Goal: Task Accomplishment & Management: Use online tool/utility

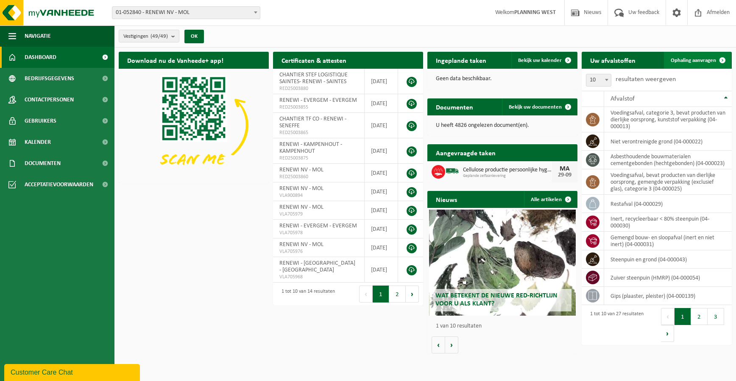
click at [692, 61] on span "Ophaling aanvragen" at bounding box center [693, 61] width 45 height 6
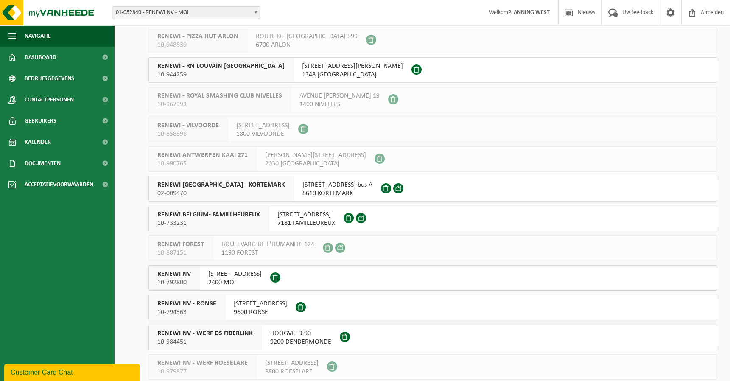
scroll to position [1017, 0]
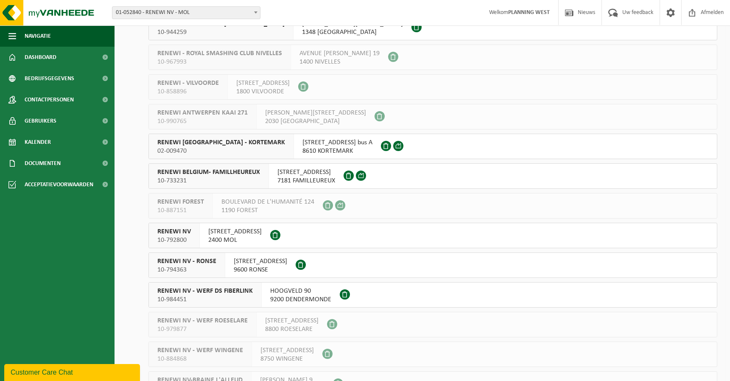
click at [182, 225] on div "RENEWI NV 10-792800" at bounding box center [174, 235] width 51 height 25
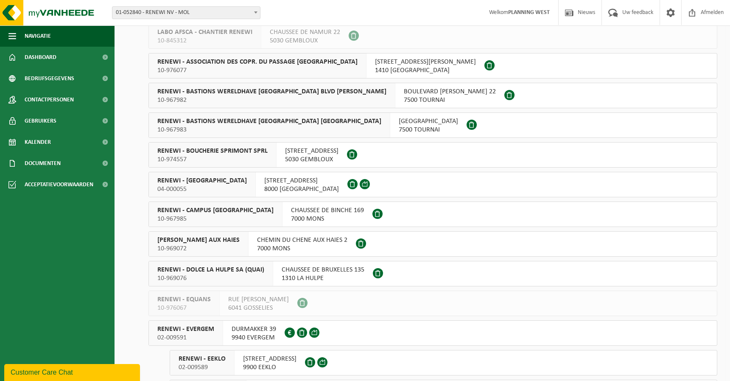
scroll to position [466, 0]
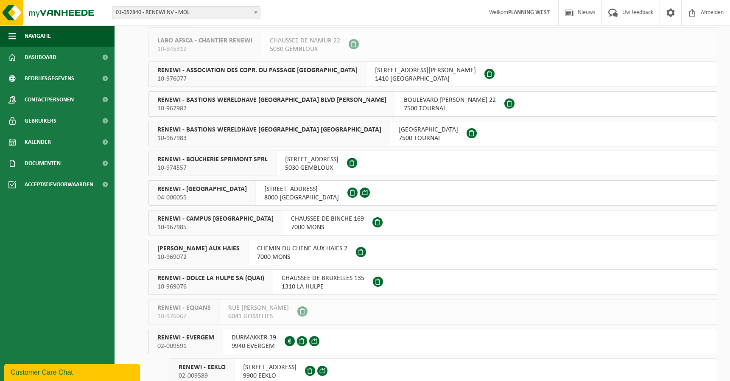
click at [187, 184] on div "RENEWI - BRUGGE 04-000055" at bounding box center [202, 193] width 107 height 25
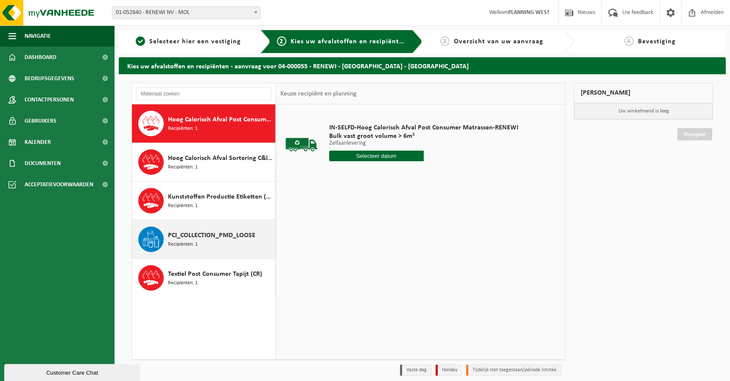
click at [186, 237] on span "PCI_COLLECTION_PMD_LOOSE" at bounding box center [211, 235] width 87 height 10
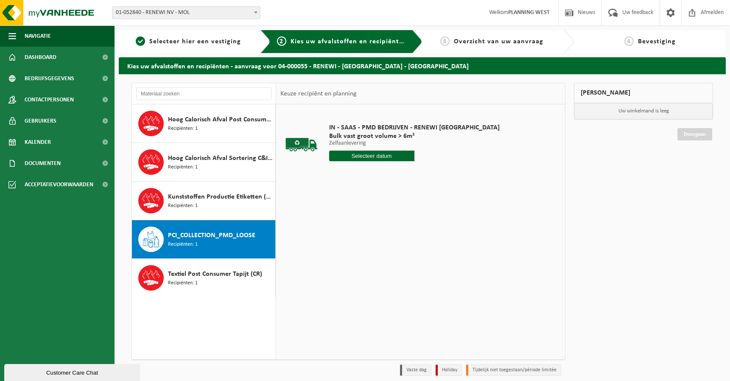
click at [354, 156] on input "text" at bounding box center [371, 156] width 85 height 11
click at [398, 248] on div "26" at bounding box center [396, 245] width 15 height 14
type input "Van [DATE]"
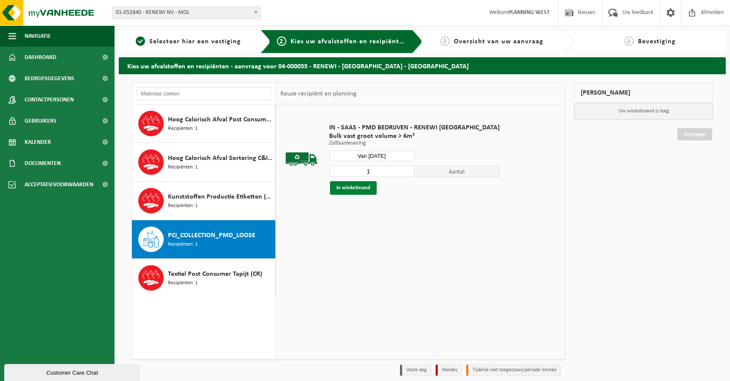
click at [357, 190] on button "In winkelmand" at bounding box center [353, 188] width 47 height 14
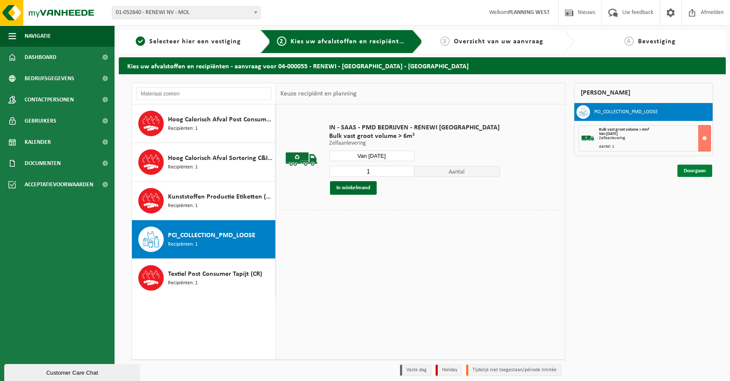
click at [700, 172] on link "Doorgaan" at bounding box center [694, 170] width 35 height 12
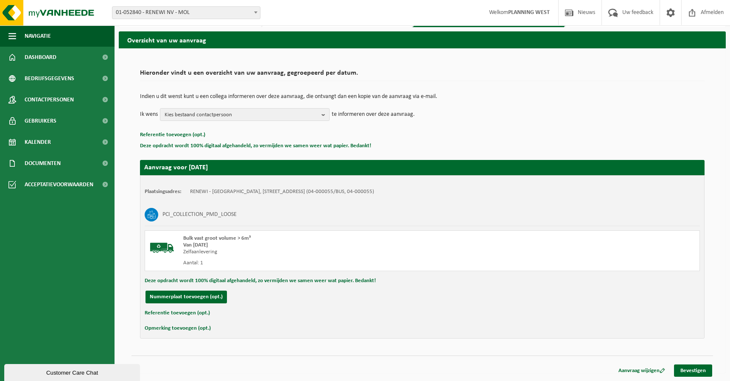
scroll to position [26, 0]
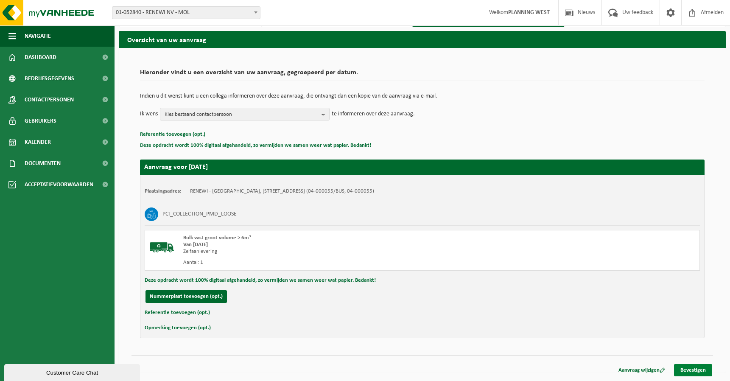
click at [694, 365] on link "Bevestigen" at bounding box center [693, 370] width 38 height 12
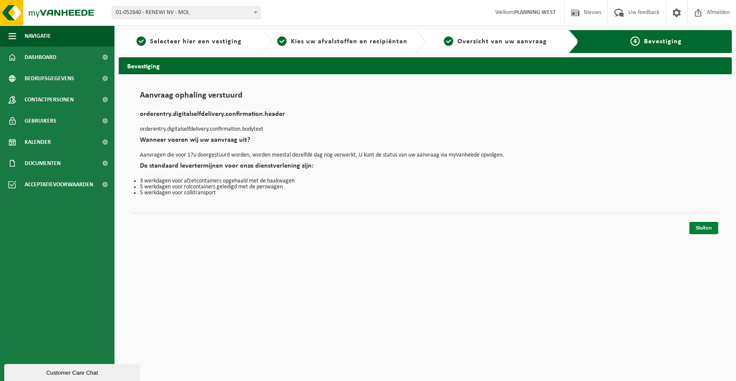
click at [700, 222] on link "Sluiten" at bounding box center [703, 228] width 29 height 12
